Goal: Transaction & Acquisition: Obtain resource

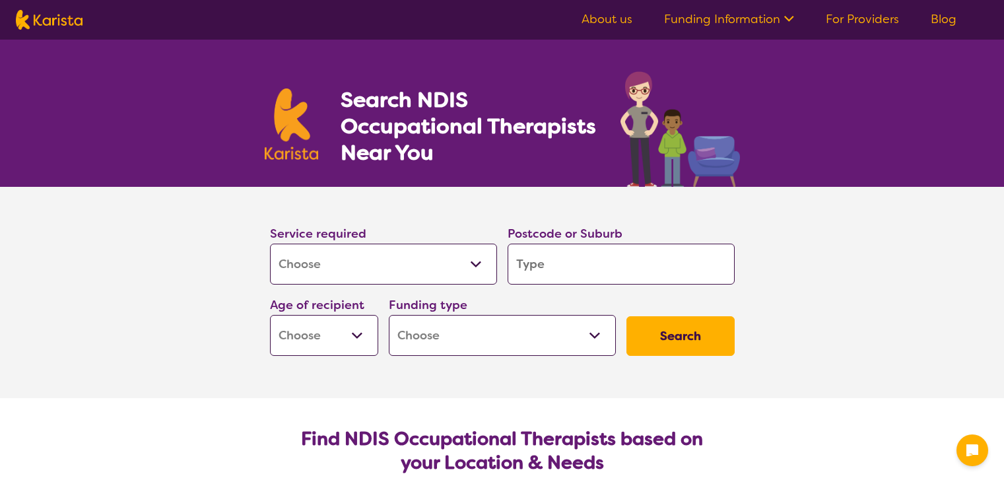
select select "[MEDICAL_DATA]"
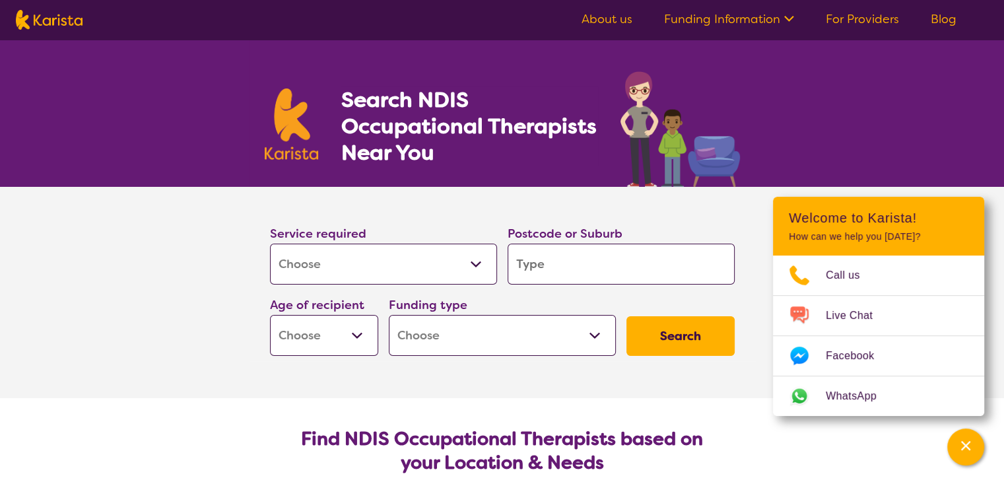
click at [549, 260] on input "search" at bounding box center [621, 264] width 227 height 41
type input "4"
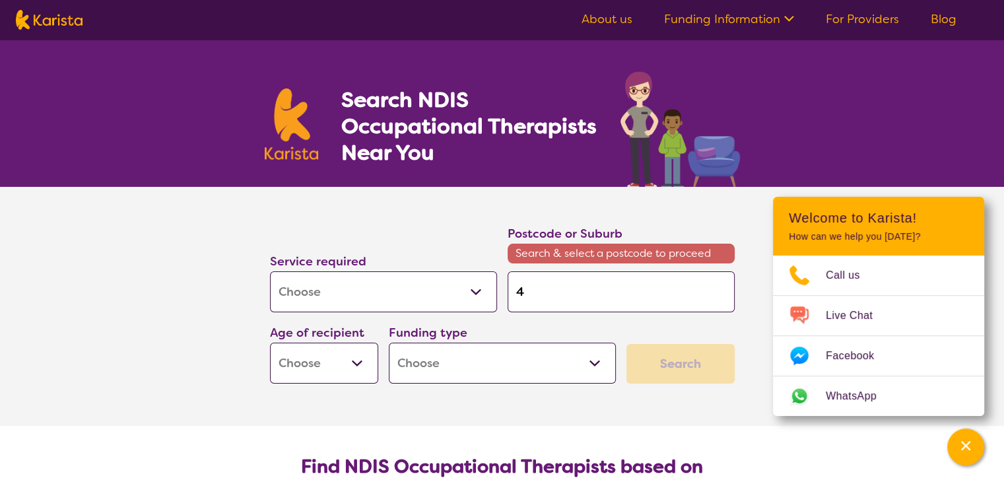
type input "45"
type input "456"
type input "4568"
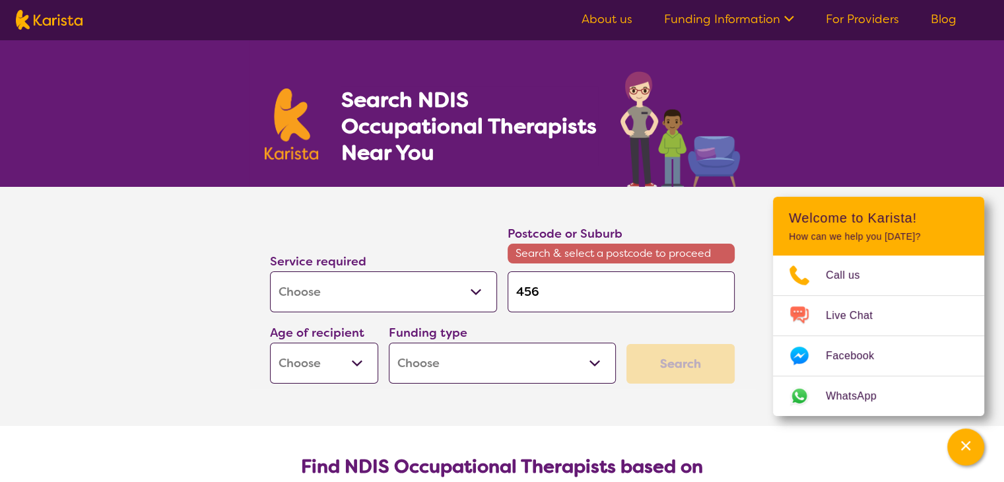
type input "4568"
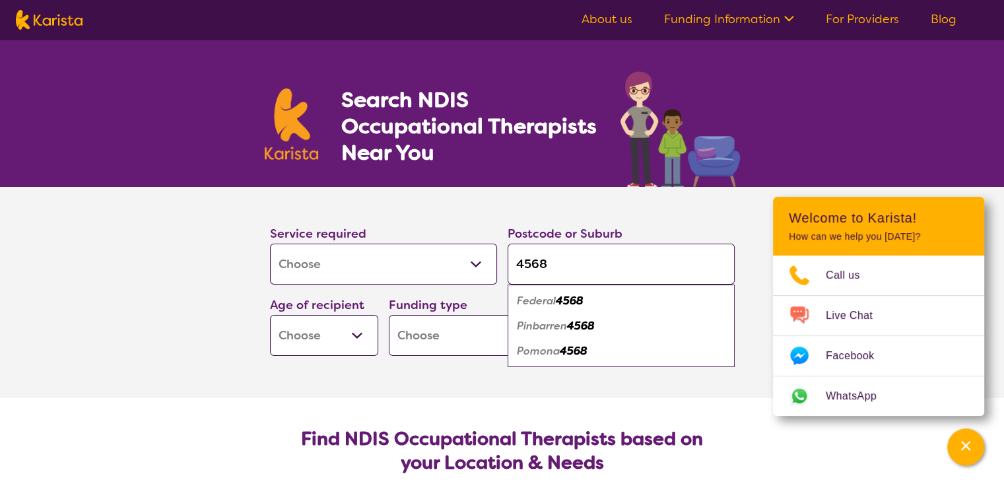
type input "4568"
click at [356, 331] on select "Early Childhood - 0 to 9 Child - 10 to 11 Adolescent - 12 to 17 Adult - 18 to 6…" at bounding box center [324, 335] width 108 height 41
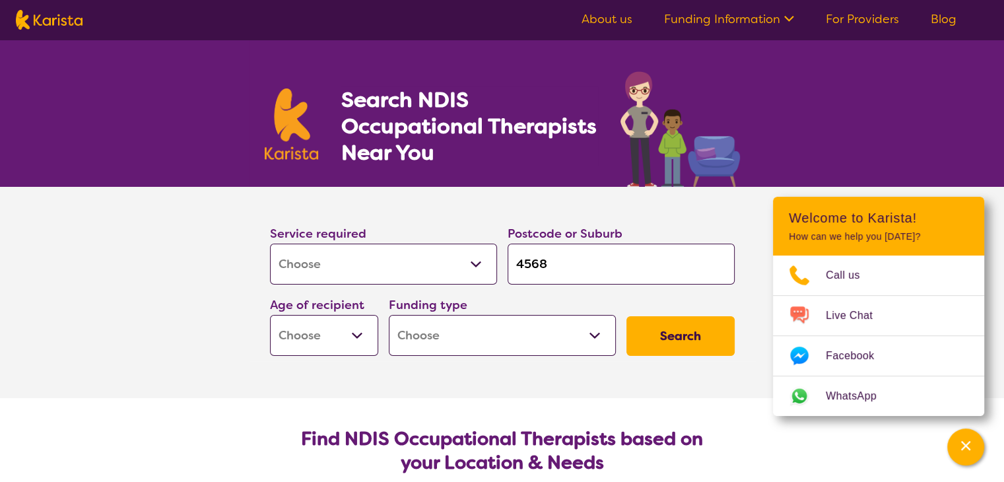
select select "AD"
click at [270, 315] on select "Early Childhood - 0 to 9 Child - 10 to 11 Adolescent - 12 to 17 Adult - 18 to 6…" at bounding box center [324, 335] width 108 height 41
select select "AD"
click at [529, 325] on select "Home Care Package (HCP) National Disability Insurance Scheme (NDIS) I don't know" at bounding box center [502, 335] width 227 height 41
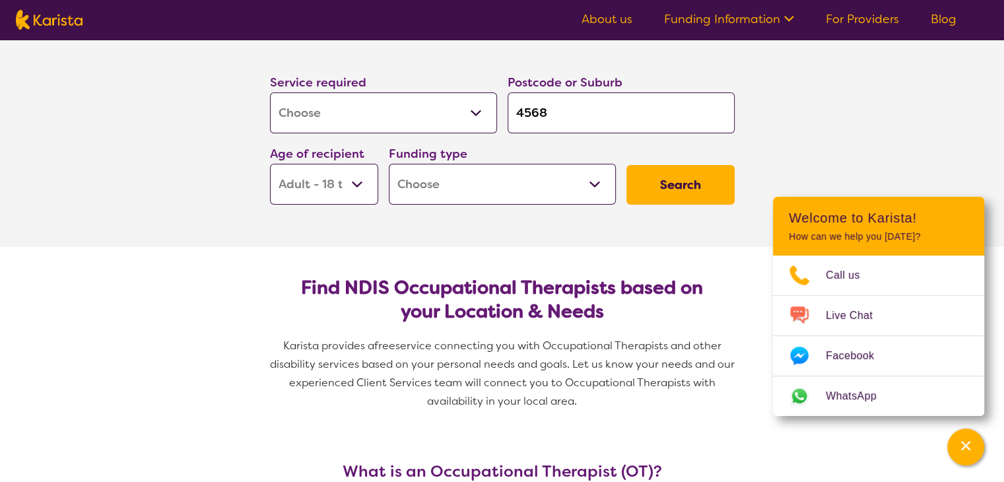
scroll to position [160, 0]
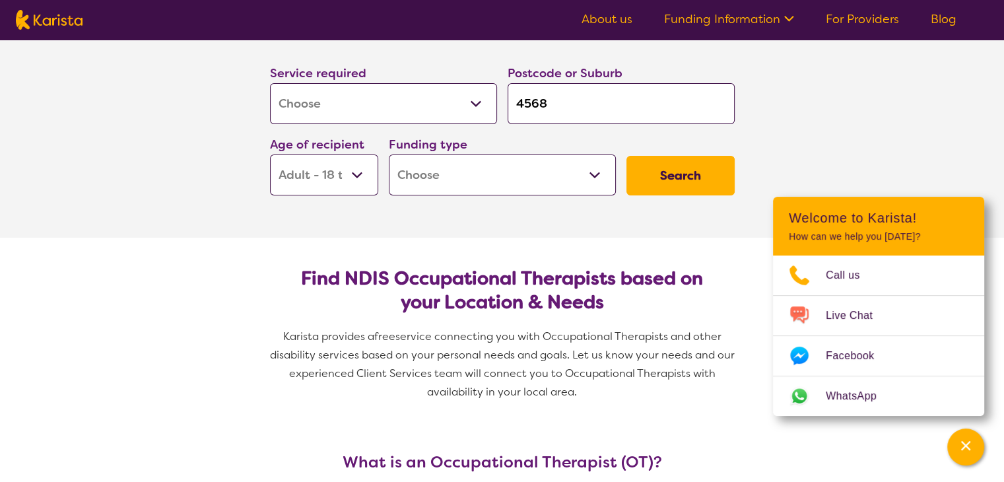
click at [585, 174] on select "Home Care Package (HCP) National Disability Insurance Scheme (NDIS) I don't know" at bounding box center [502, 174] width 227 height 41
select select "NDIS"
click at [389, 154] on select "Home Care Package (HCP) National Disability Insurance Scheme (NDIS) I don't know" at bounding box center [502, 174] width 227 height 41
select select "NDIS"
click at [677, 179] on button "Search" at bounding box center [680, 176] width 108 height 40
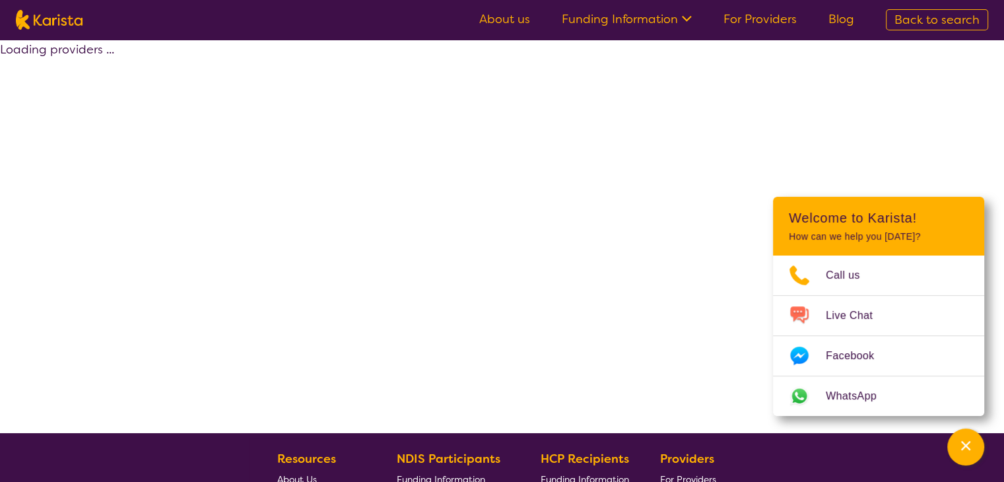
select select "by_score"
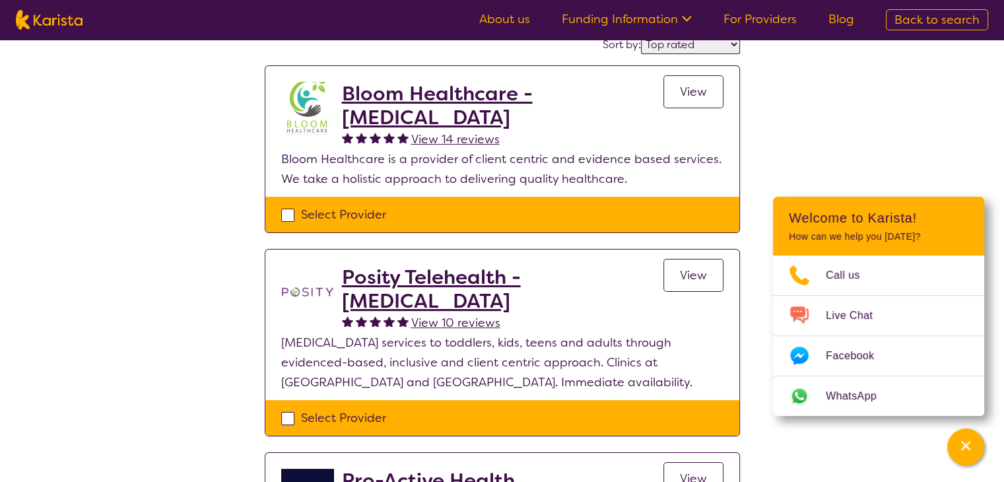
scroll to position [98, 0]
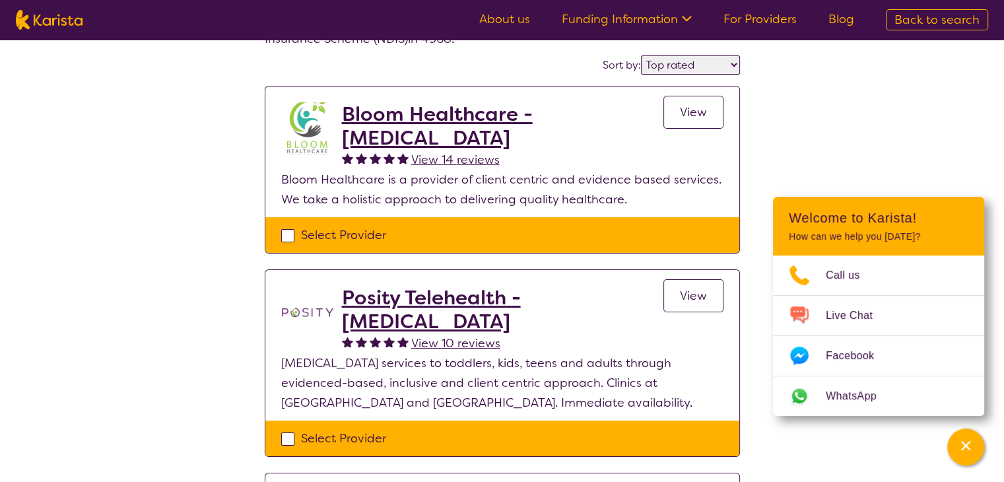
click at [458, 123] on h2 "Bloom Healthcare - [MEDICAL_DATA]" at bounding box center [502, 126] width 321 height 48
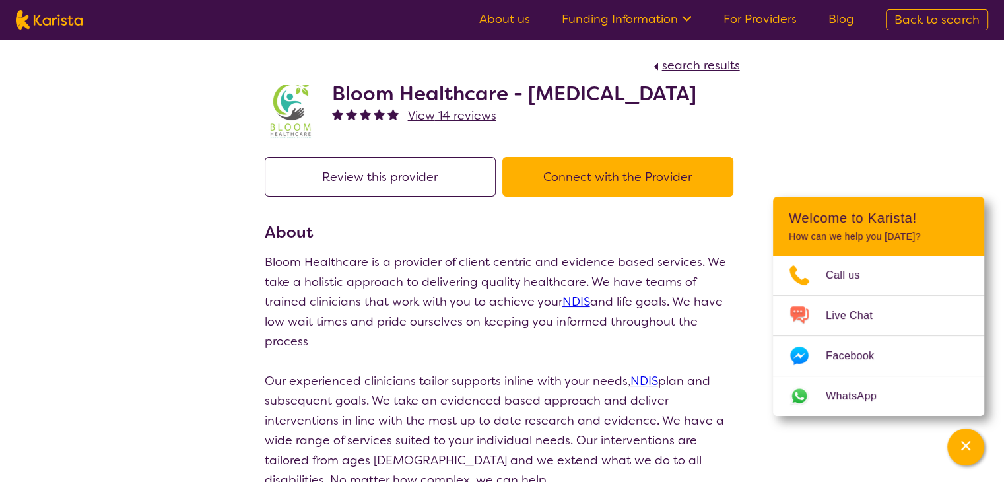
click at [634, 191] on button "Connect with the Provider" at bounding box center [617, 177] width 231 height 40
